Goal: Information Seeking & Learning: Learn about a topic

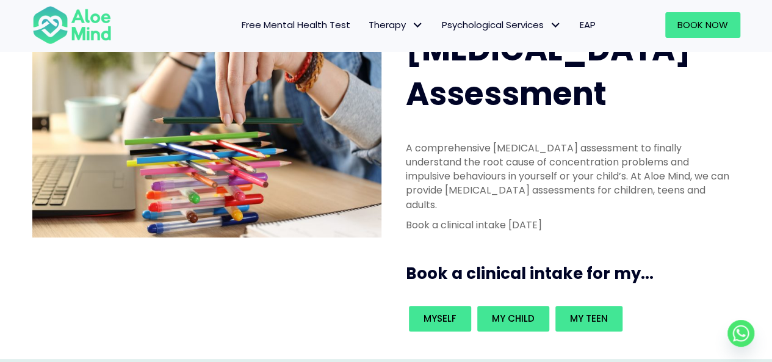
scroll to position [305, 0]
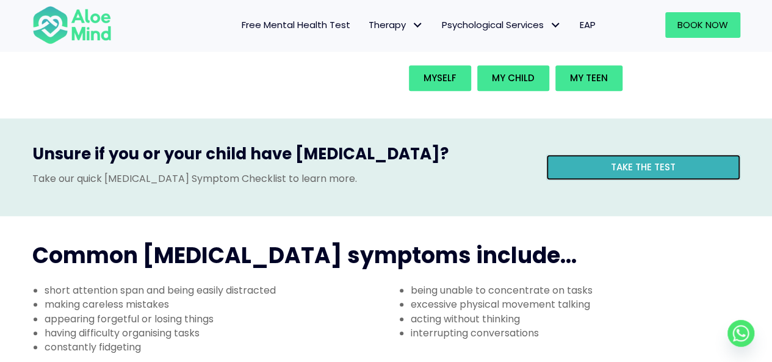
click at [604, 154] on link "Take the test" at bounding box center [643, 167] width 194 height 26
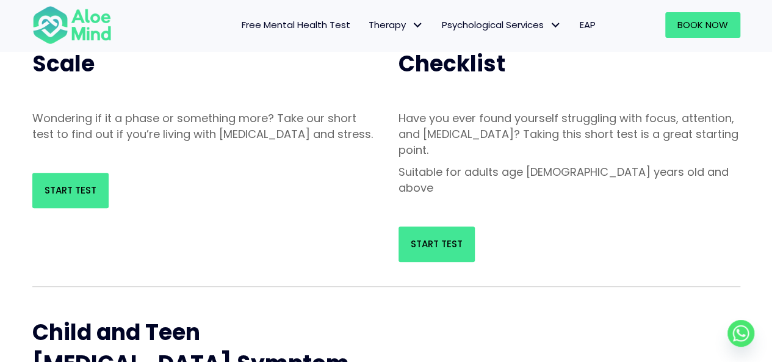
scroll to position [61, 0]
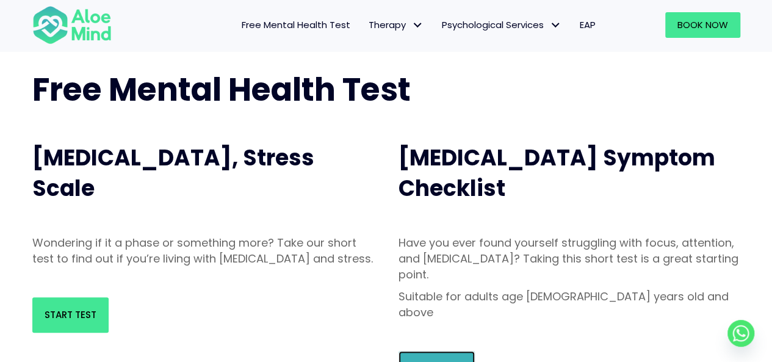
click at [432, 351] on link "Start Test" at bounding box center [437, 368] width 76 height 35
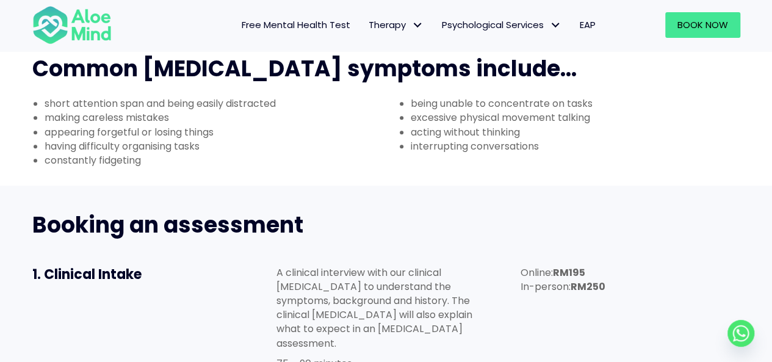
scroll to position [549, 0]
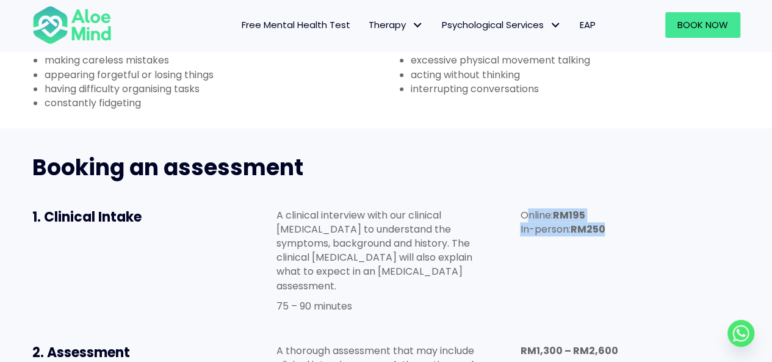
drag, startPoint x: 530, startPoint y: 148, endPoint x: 664, endPoint y: 175, distance: 136.4
click at [664, 196] on div "Online: RM195 In-person: RM250" at bounding box center [630, 225] width 244 height 59
click at [631, 196] on div "Online: RM195 In-person: RM250" at bounding box center [630, 225] width 244 height 59
click at [605, 196] on div "Online: RM195 In-person: RM250" at bounding box center [630, 225] width 244 height 59
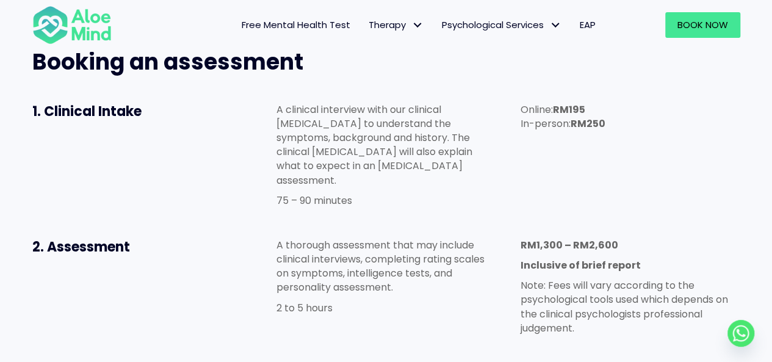
scroll to position [672, 0]
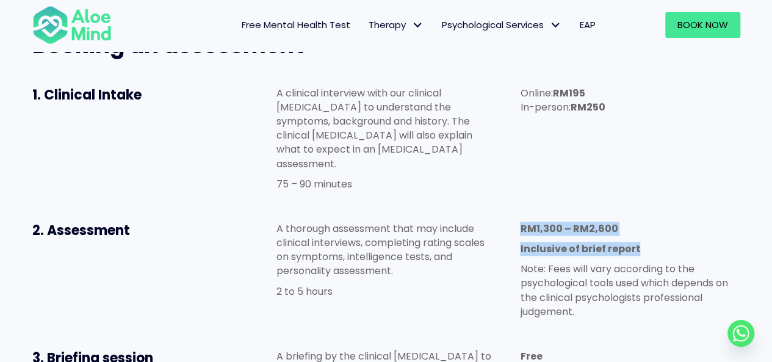
drag, startPoint x: 523, startPoint y: 153, endPoint x: 690, endPoint y: 181, distance: 169.5
click at [690, 222] on div "RM1,300 – RM2,600 Inclusive of brief report Note: Fees will vary according to t…" at bounding box center [630, 270] width 220 height 97
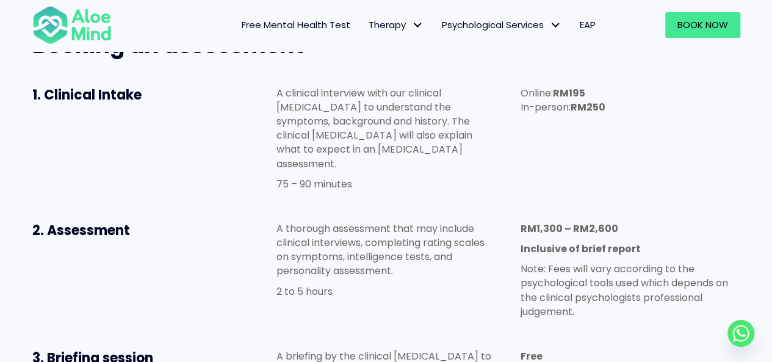
click at [595, 337] on div "Free" at bounding box center [630, 359] width 244 height 45
drag, startPoint x: 437, startPoint y: 213, endPoint x: 503, endPoint y: 314, distance: 120.4
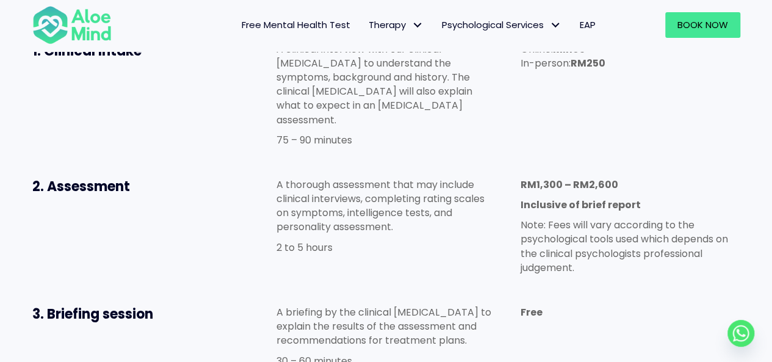
scroll to position [733, 0]
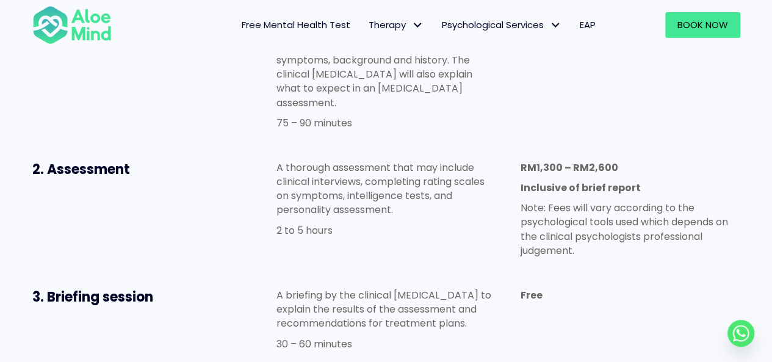
drag, startPoint x: 419, startPoint y: 259, endPoint x: 454, endPoint y: 284, distance: 42.9
click at [454, 288] on div "A briefing by the clinical psychologist to explain the results of the assessmen…" at bounding box center [386, 322] width 220 height 69
click at [417, 288] on div "A briefing by the clinical psychologist to explain the results of the assessmen…" at bounding box center [386, 322] width 220 height 69
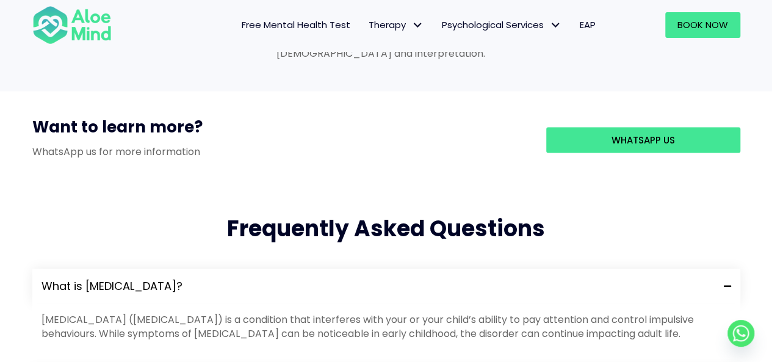
scroll to position [1221, 0]
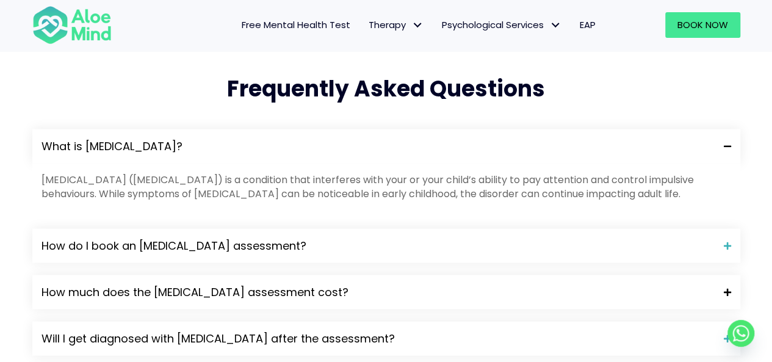
click at [369, 284] on span "How much does the ADHD assessment cost?" at bounding box center [378, 292] width 673 height 16
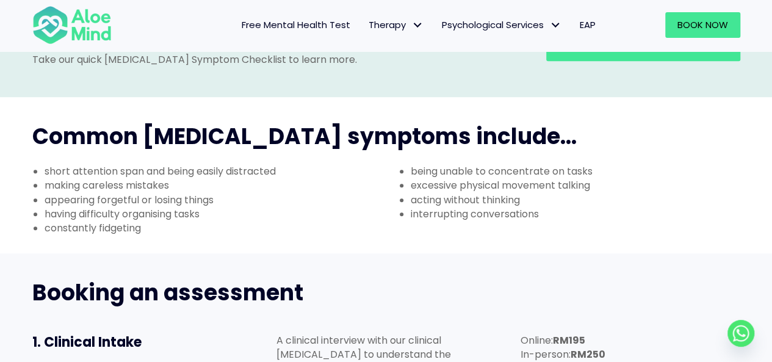
scroll to position [427, 0]
